Goal: Information Seeking & Learning: Learn about a topic

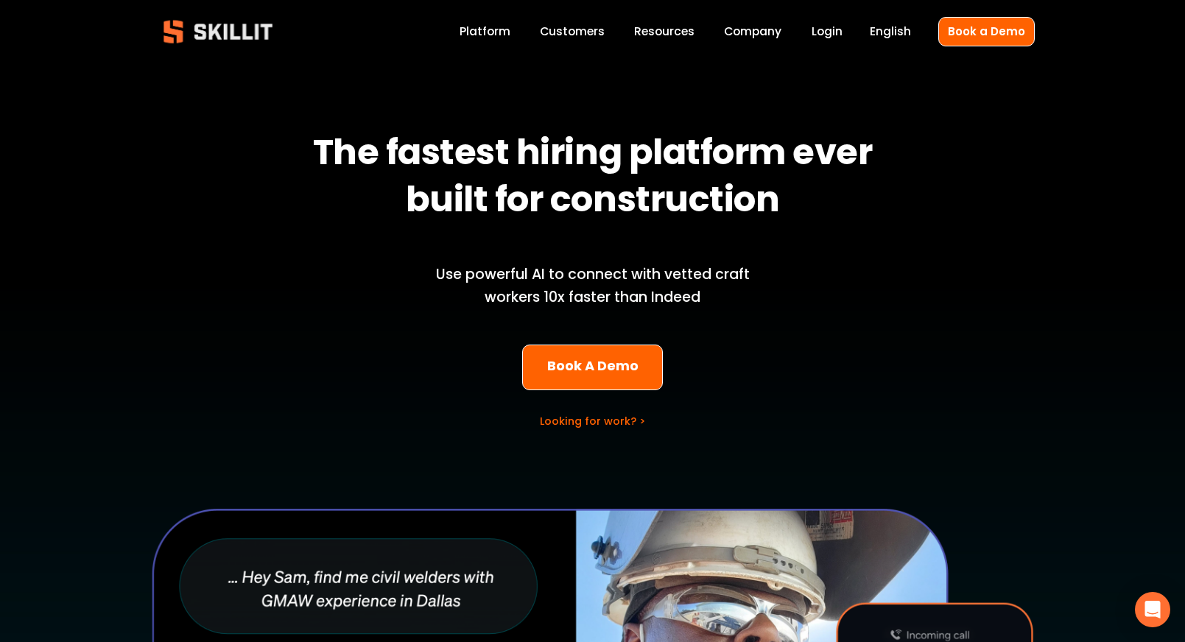
click at [583, 38] on link "Customers" at bounding box center [572, 32] width 65 height 20
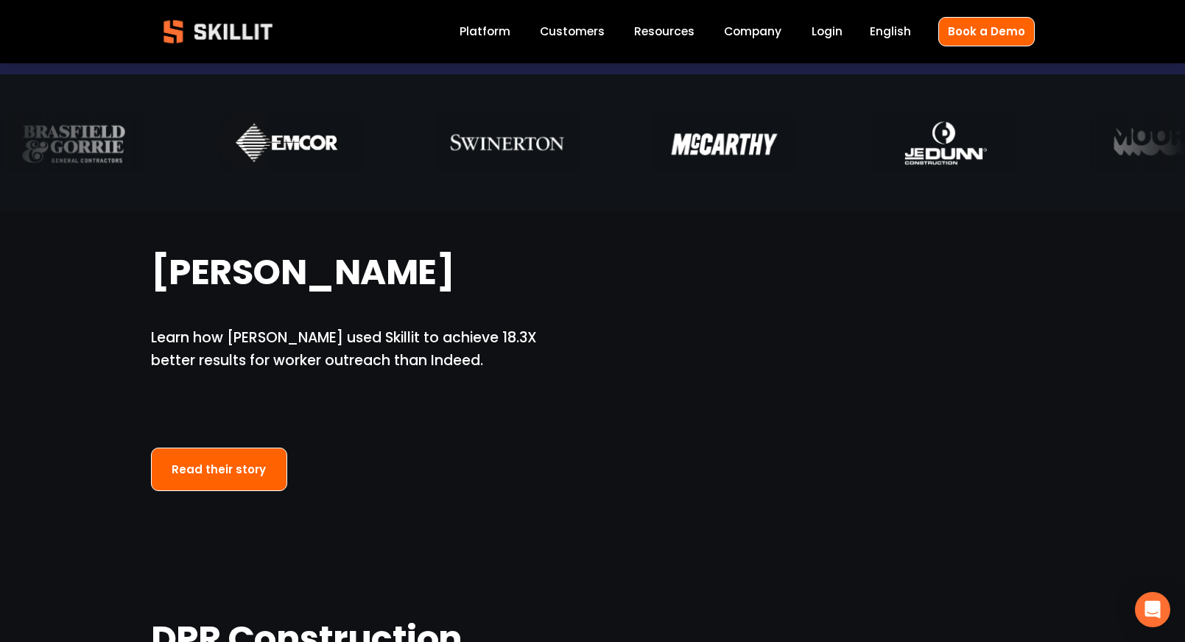
scroll to position [835, 0]
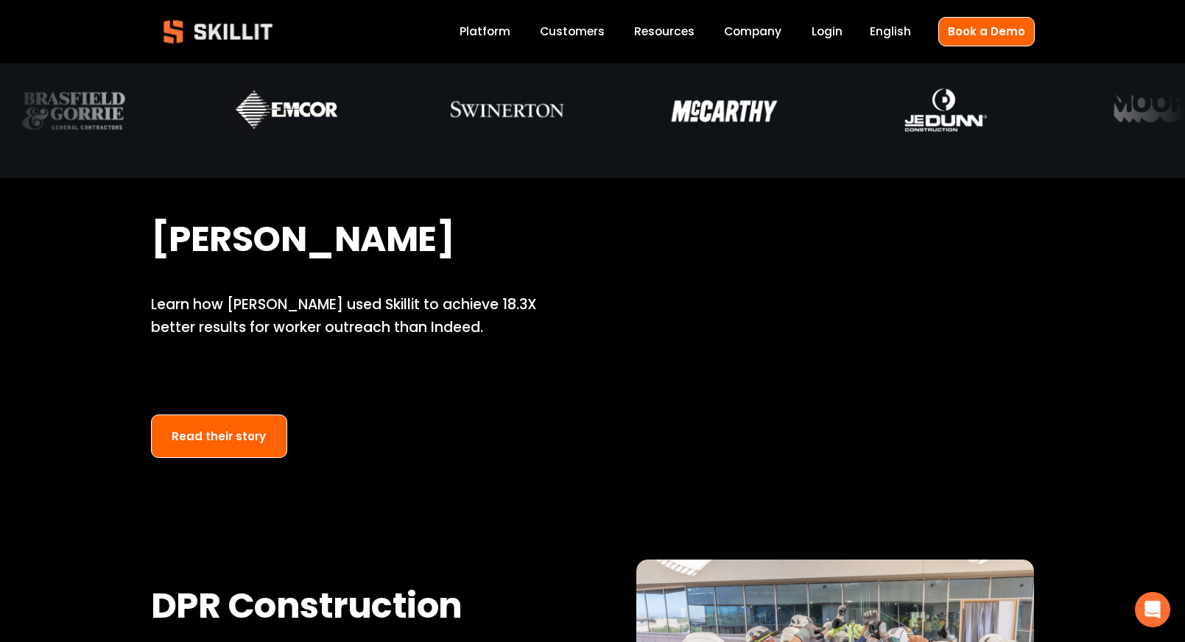
scroll to position [917, 0]
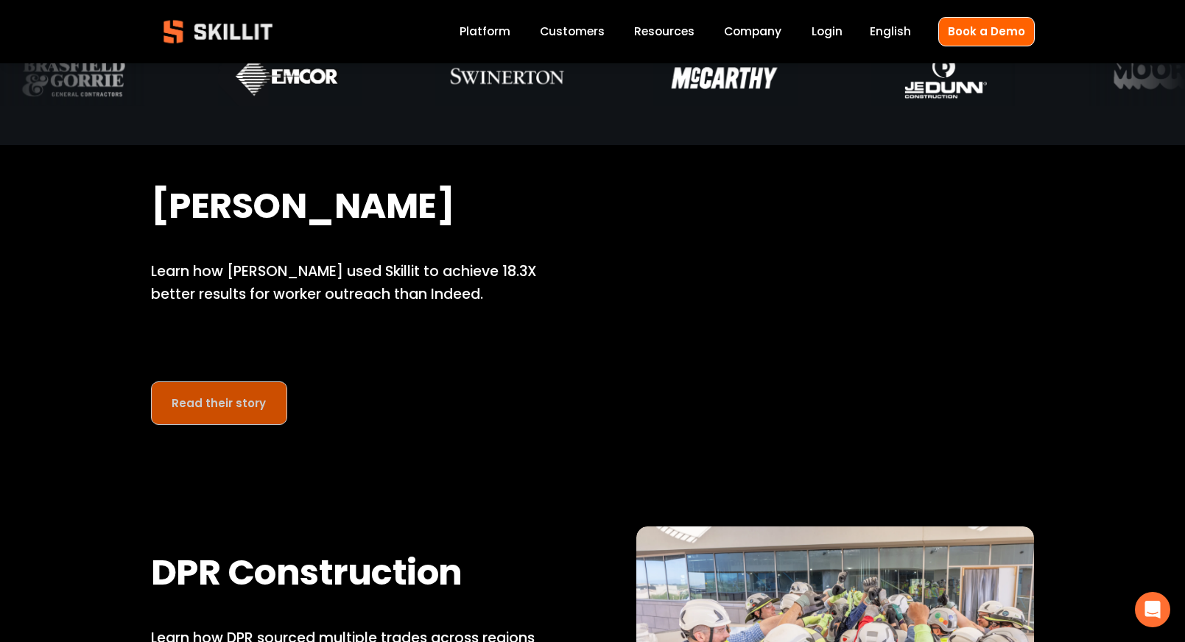
click at [212, 406] on link "Read their story" at bounding box center [219, 403] width 137 height 43
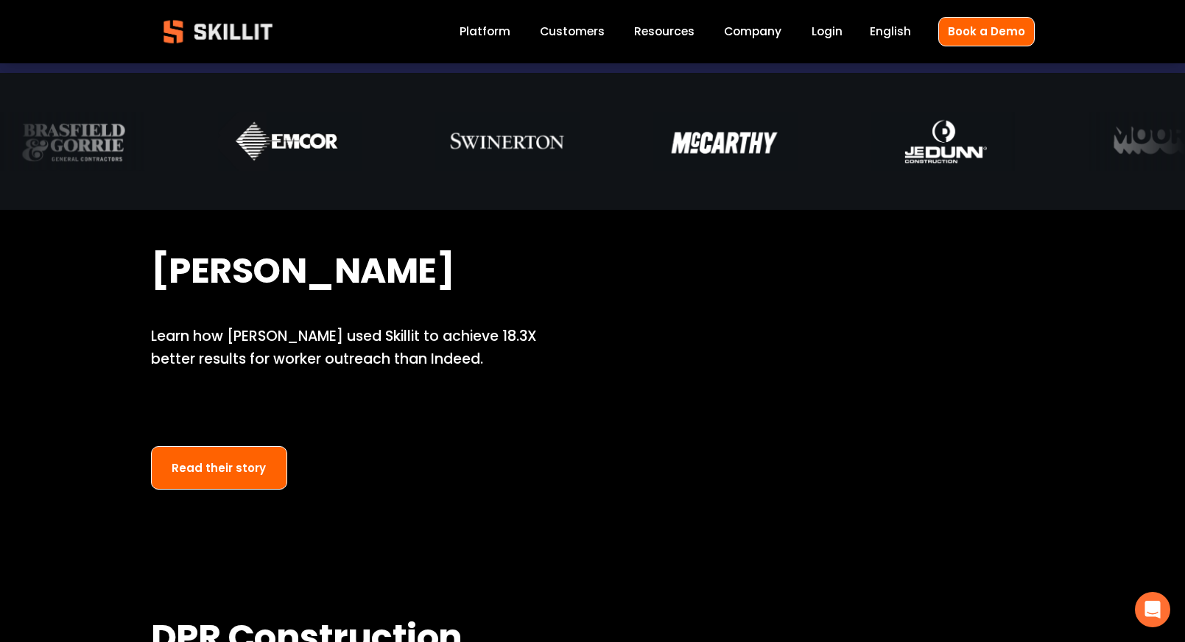
scroll to position [861, 0]
